Goal: Transaction & Acquisition: Purchase product/service

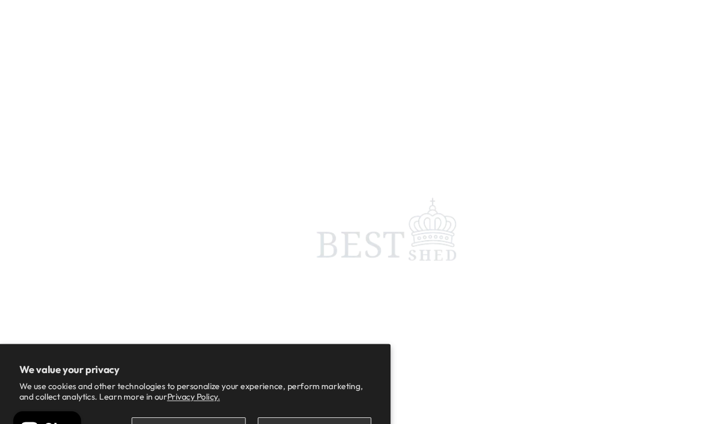
scroll to position [5, 0]
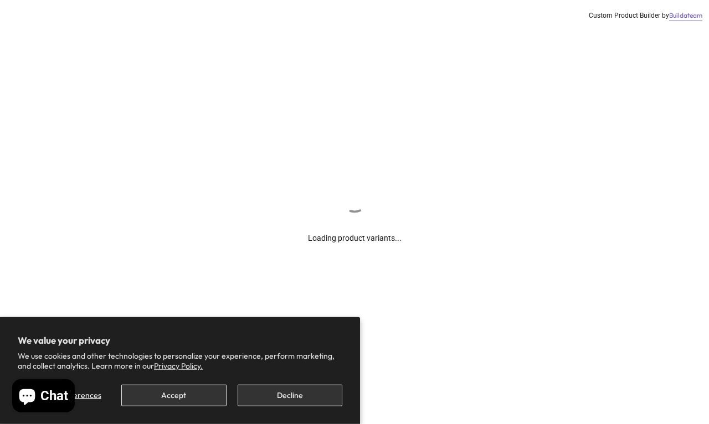
click at [306, 389] on button "Decline" at bounding box center [290, 396] width 105 height 22
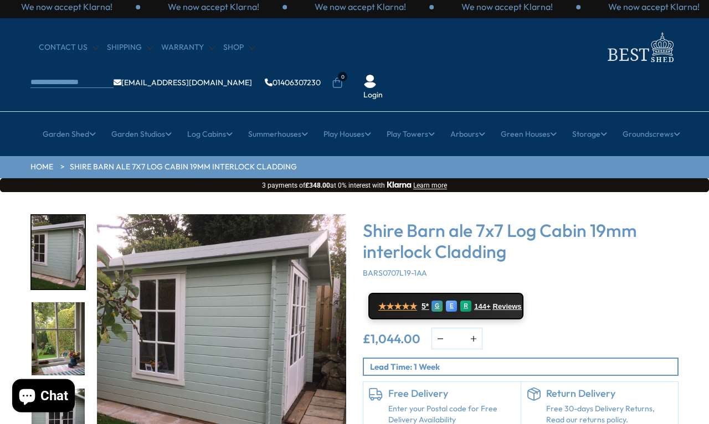
click at [57, 389] on img "3 / 11" at bounding box center [58, 426] width 53 height 74
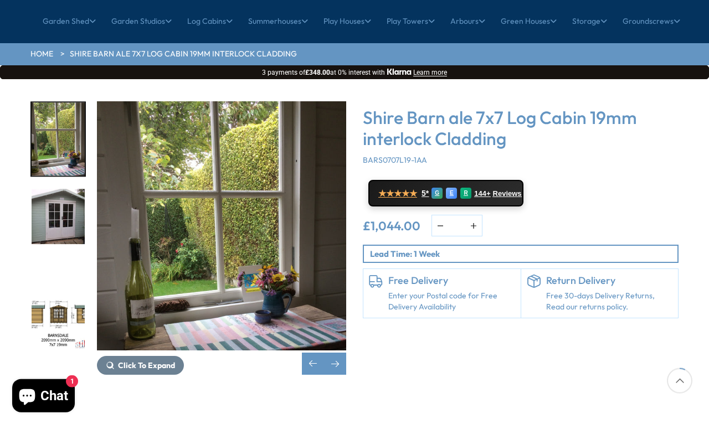
scroll to position [122, 0]
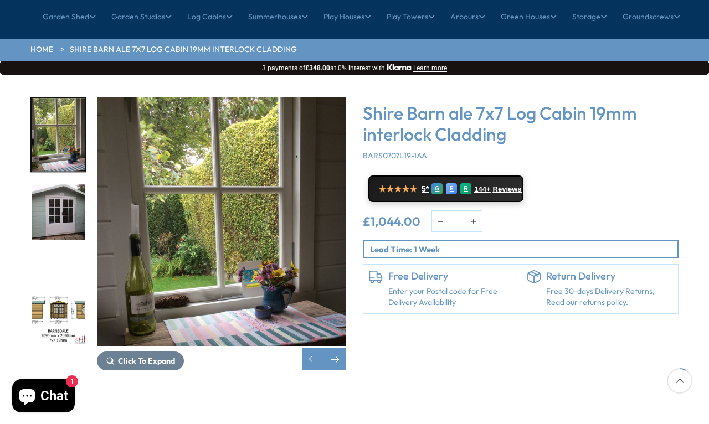
click at [341, 348] on div "Next slide" at bounding box center [335, 359] width 22 height 22
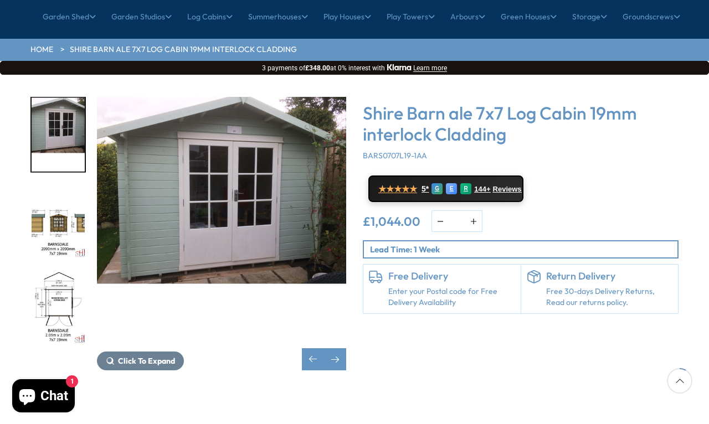
click at [346, 348] on div "Next slide" at bounding box center [335, 359] width 22 height 22
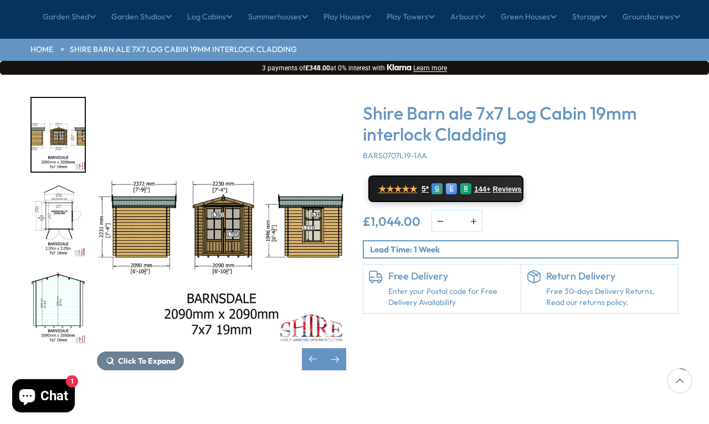
click at [345, 348] on div "Next slide" at bounding box center [335, 359] width 22 height 22
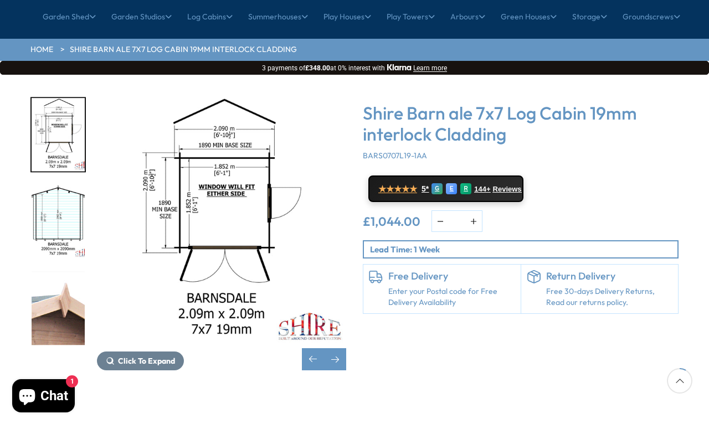
click at [343, 348] on div "Next slide" at bounding box center [335, 359] width 22 height 22
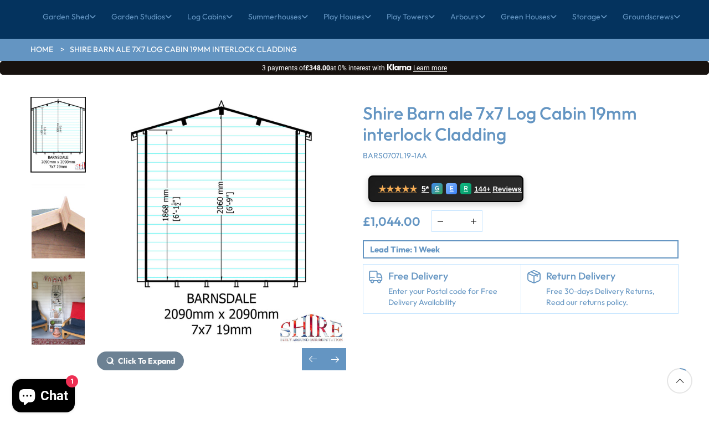
click at [344, 348] on div "Next slide" at bounding box center [335, 359] width 22 height 22
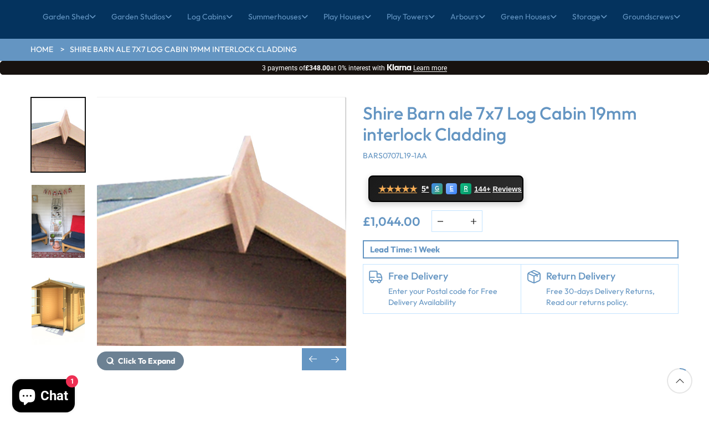
click at [345, 348] on div "Next slide" at bounding box center [335, 359] width 22 height 22
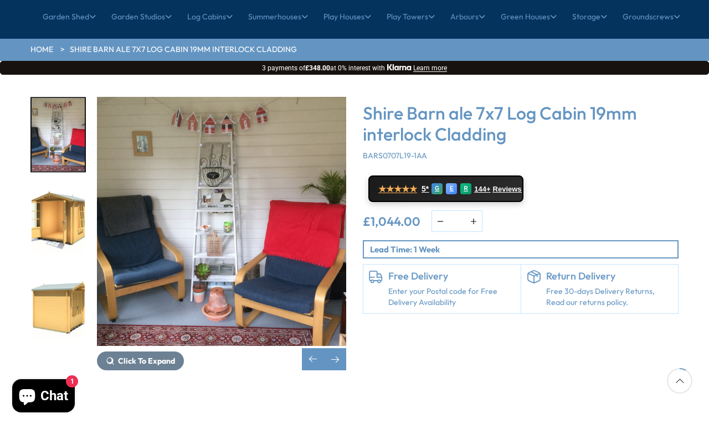
click at [346, 348] on div "Next slide" at bounding box center [335, 359] width 22 height 22
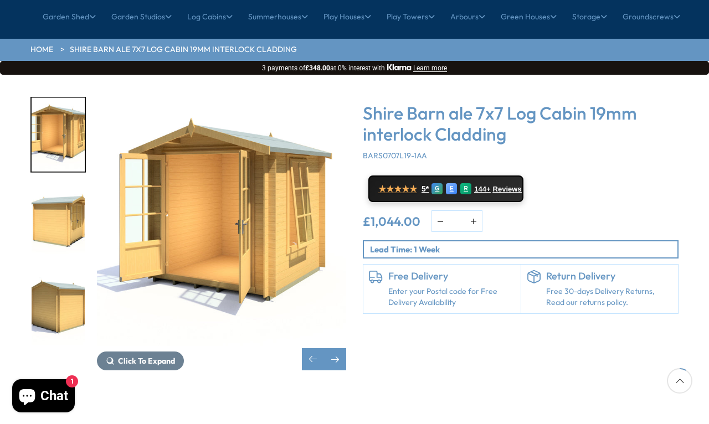
click at [344, 348] on div "Next slide" at bounding box center [335, 359] width 22 height 22
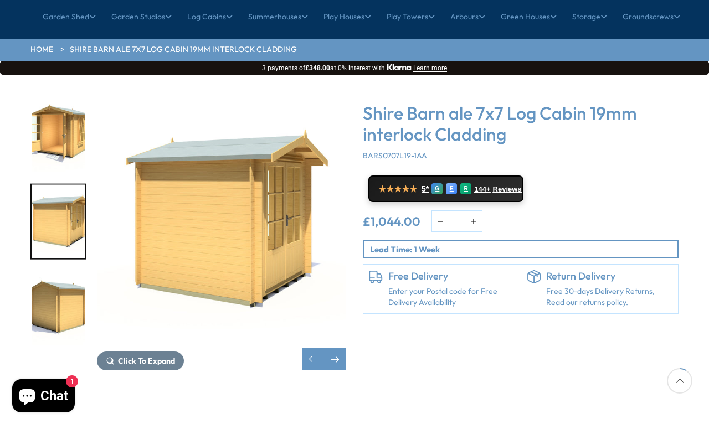
click at [345, 348] on div "Next slide" at bounding box center [335, 359] width 22 height 22
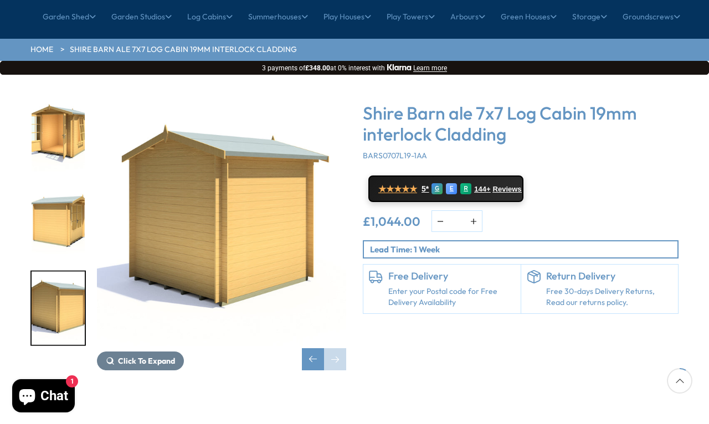
click at [343, 348] on div "Next slide" at bounding box center [335, 359] width 22 height 22
click at [61, 271] on img "11 / 11" at bounding box center [58, 308] width 53 height 74
click at [64, 185] on img "10 / 11" at bounding box center [58, 222] width 53 height 74
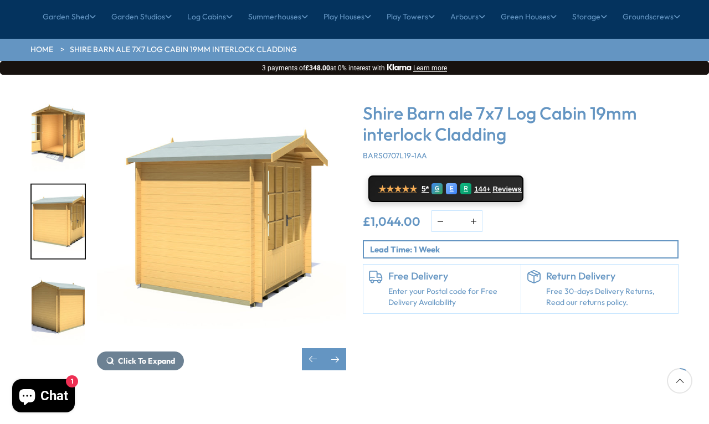
click at [66, 101] on img "9 / 11" at bounding box center [58, 135] width 53 height 74
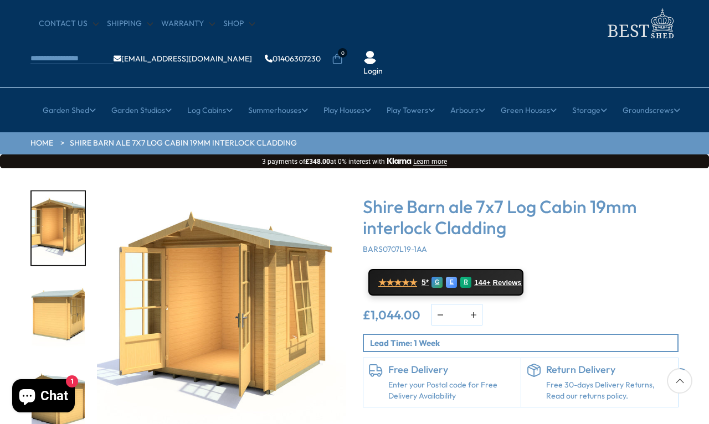
scroll to position [0, 0]
